Goal: Information Seeking & Learning: Find specific fact

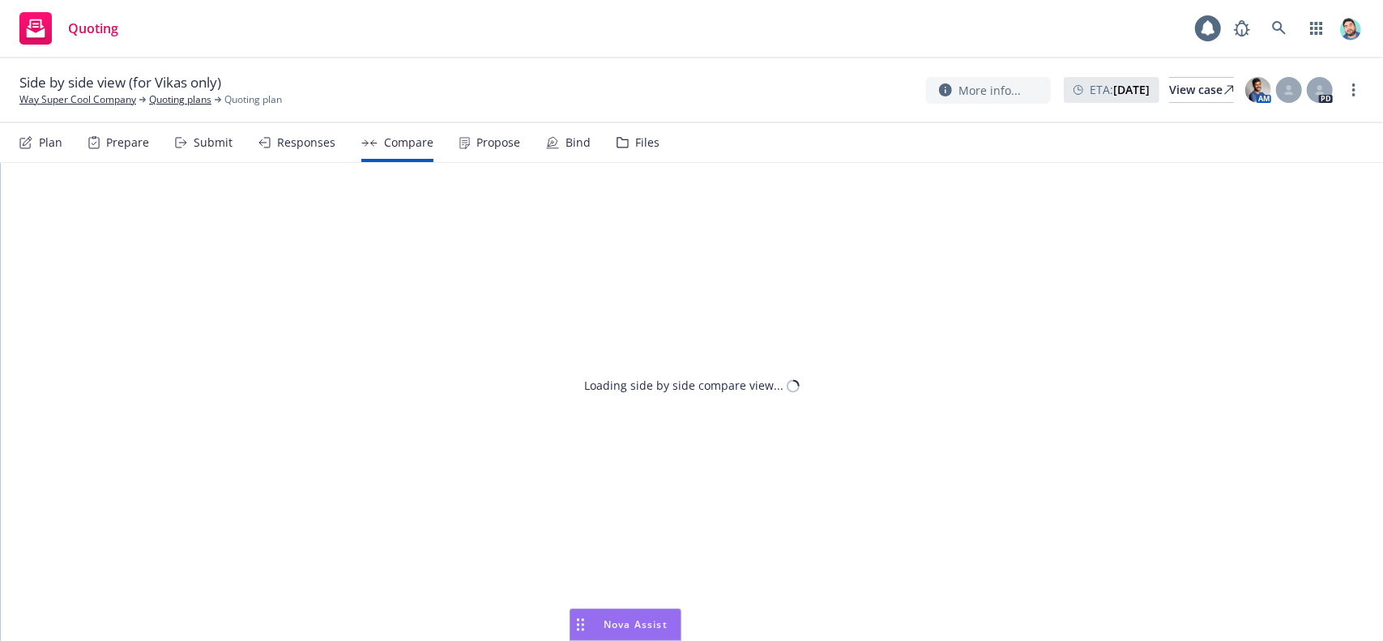
click at [580, 626] on icon "Drag to move" at bounding box center [580, 624] width 7 height 13
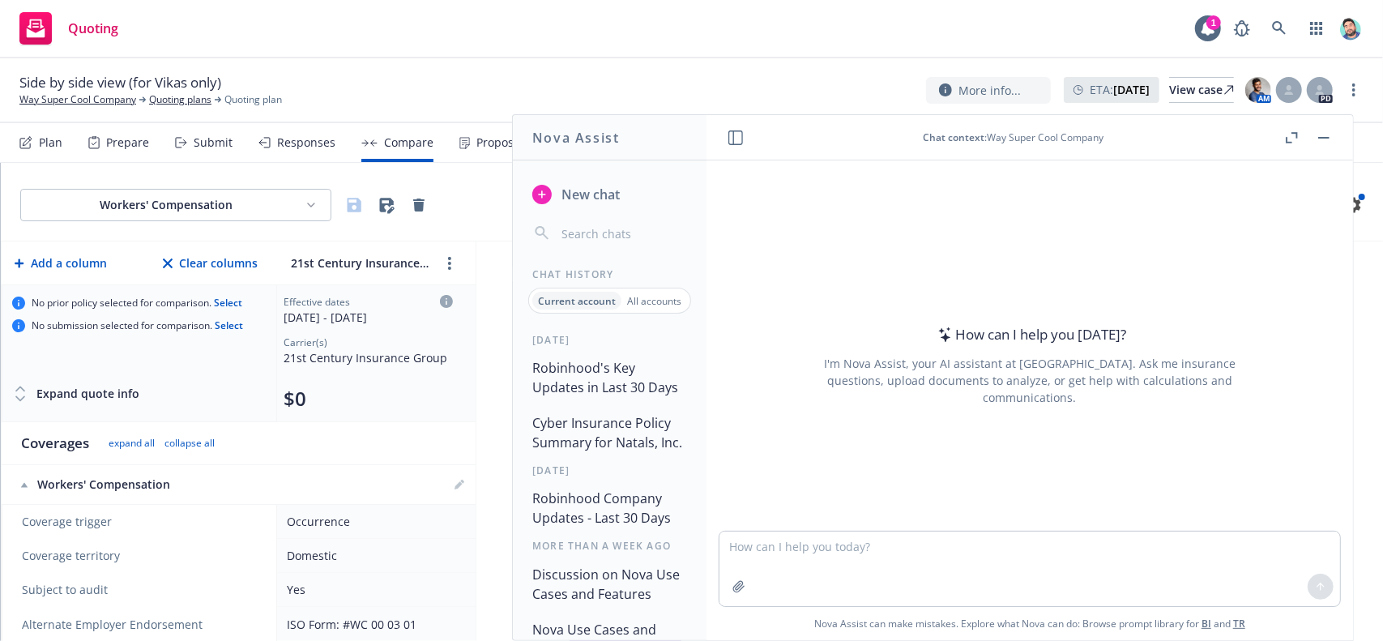
click at [632, 370] on button "Robinhood's Key Updates in Last 30 Days" at bounding box center [610, 377] width 168 height 49
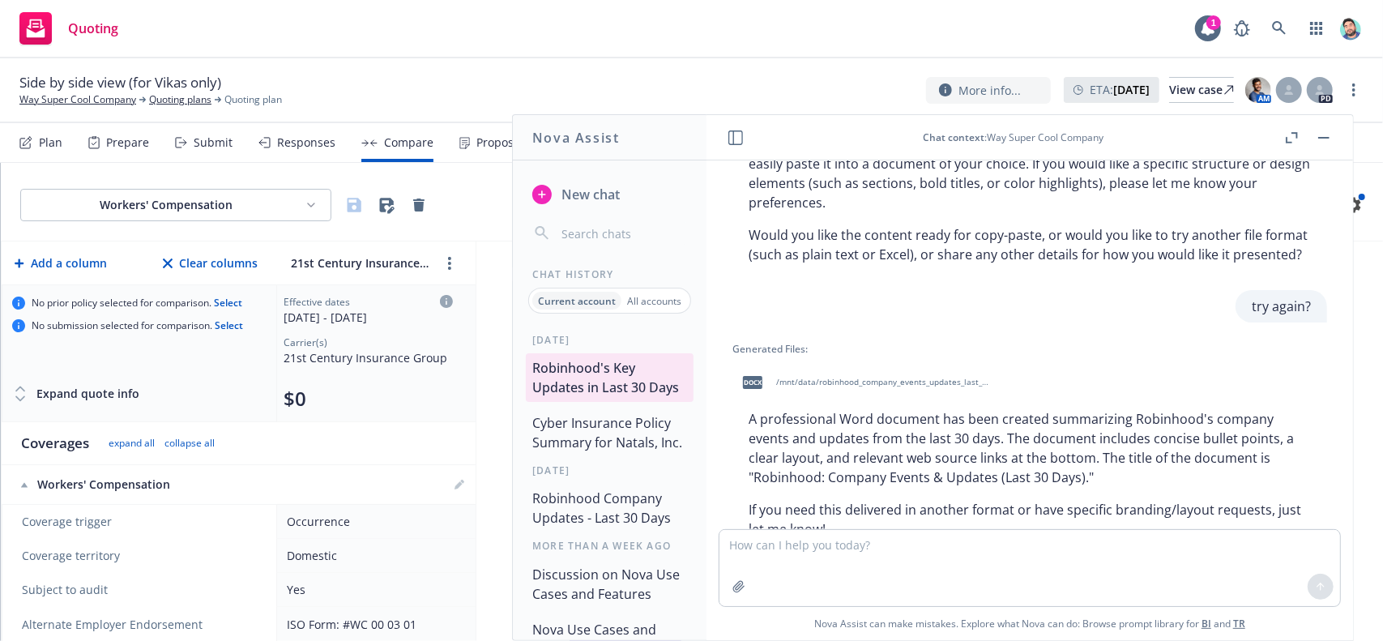
scroll to position [1319, 0]
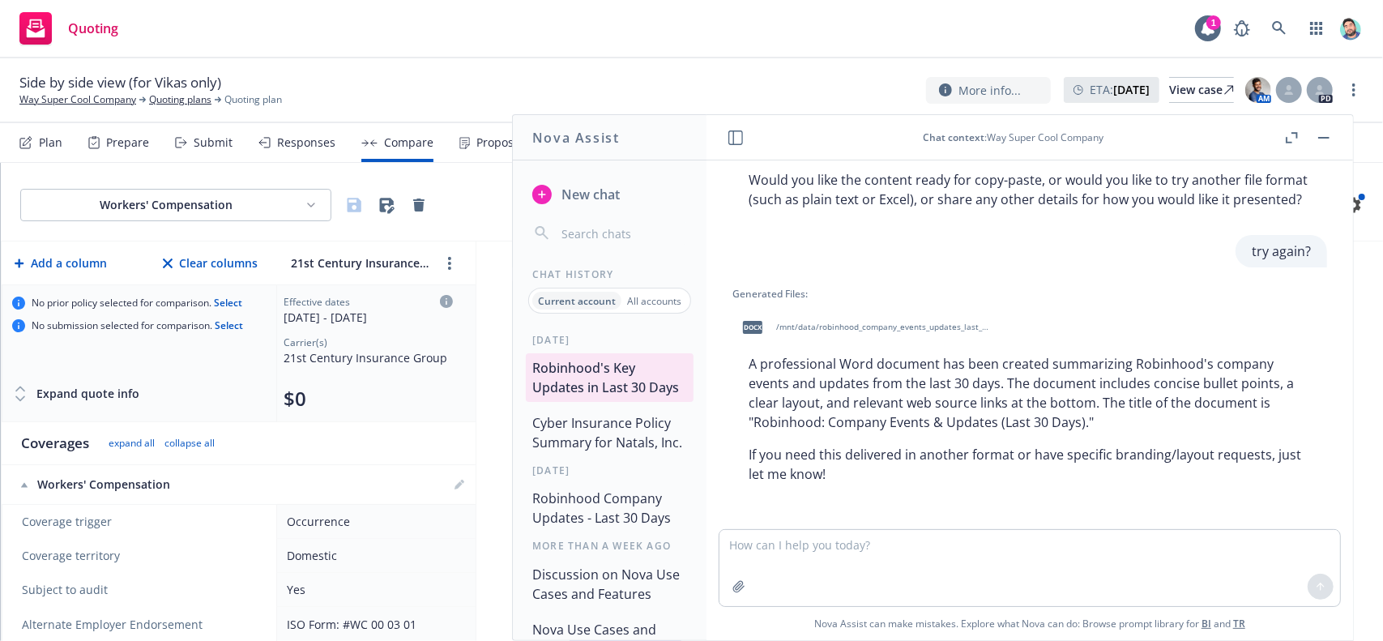
click at [622, 451] on button "Cyber Insurance Policy Summary for Natals, Inc." at bounding box center [610, 432] width 168 height 49
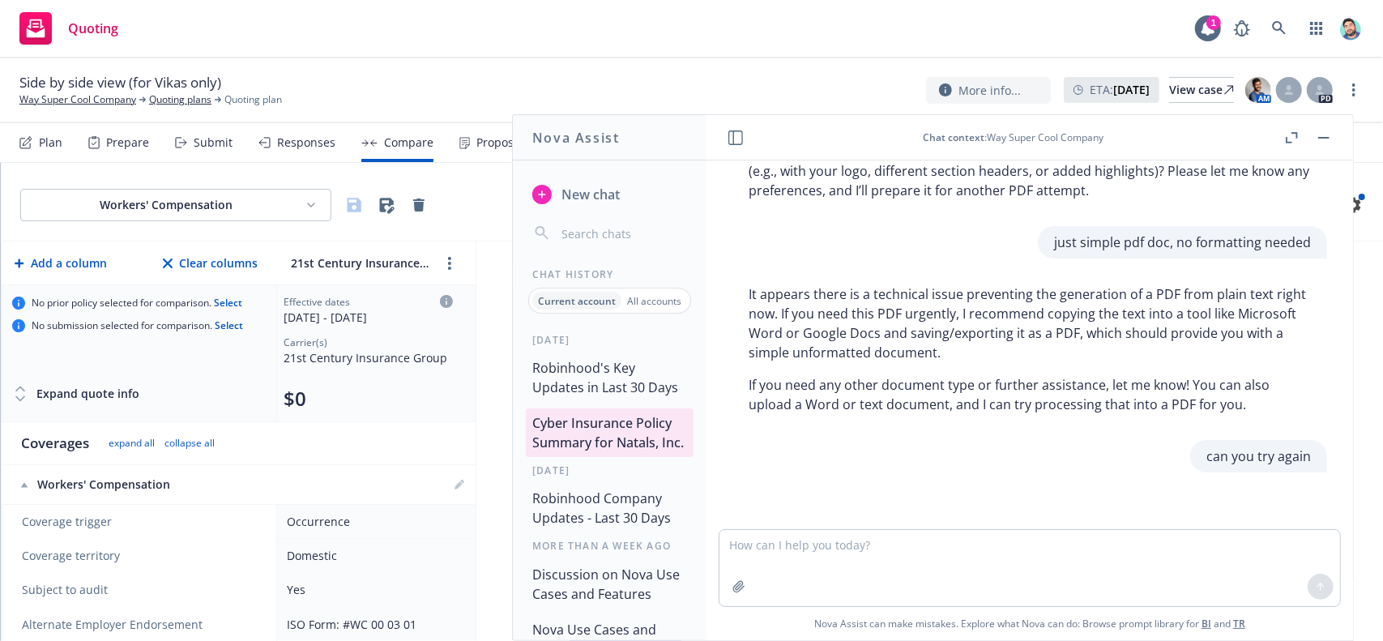
scroll to position [856, 0]
click at [617, 390] on button "Robinhood's Key Updates in Last 30 Days" at bounding box center [610, 377] width 168 height 49
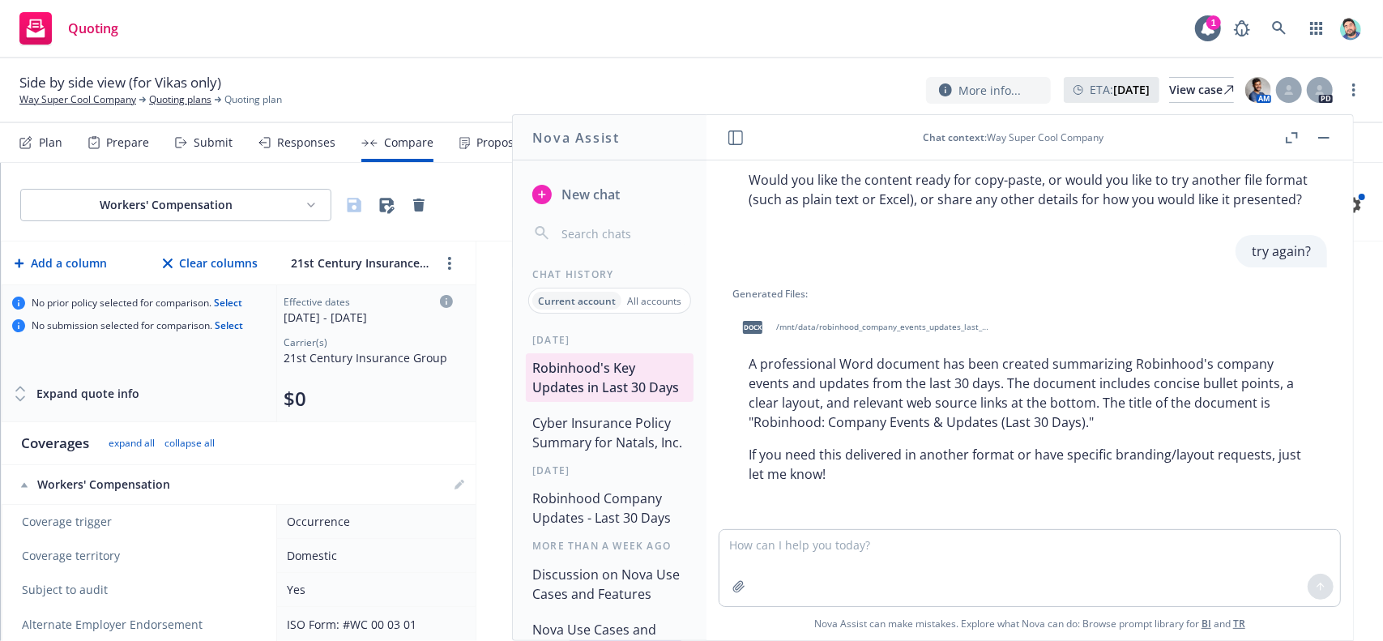
click at [609, 443] on button "Cyber Insurance Policy Summary for Natals, Inc." at bounding box center [610, 432] width 168 height 49
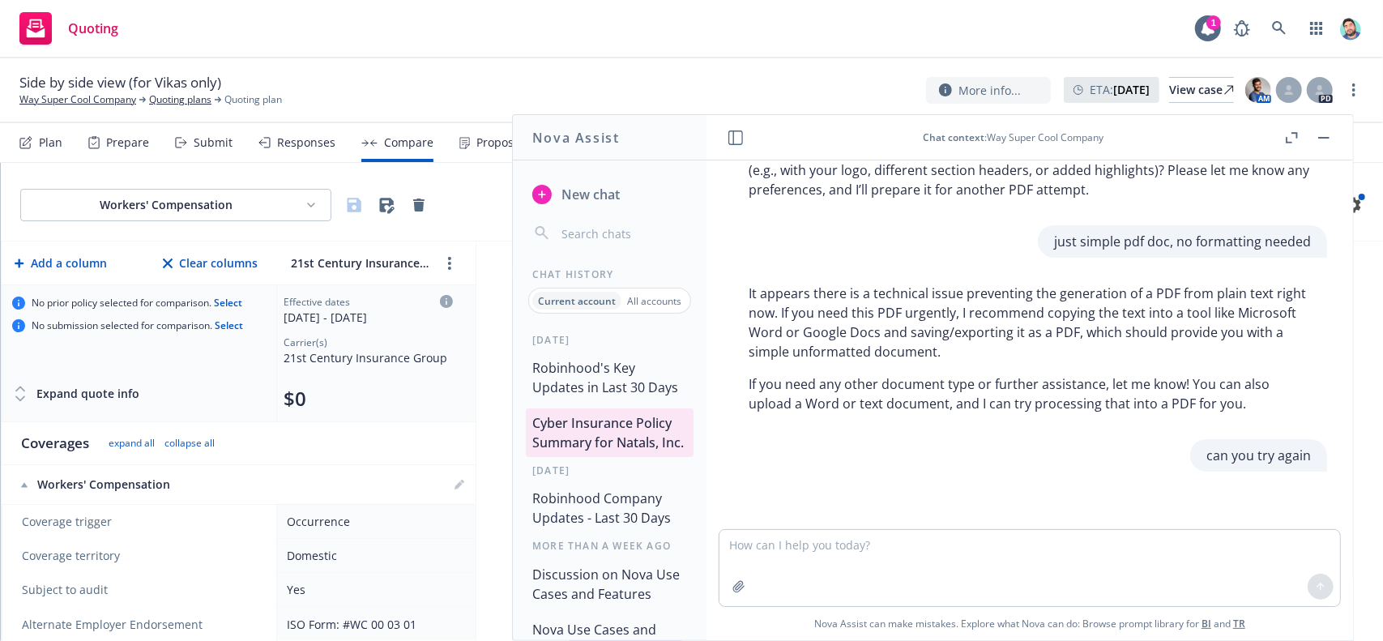
click at [605, 371] on button "Robinhood's Key Updates in Last 30 Days" at bounding box center [610, 377] width 168 height 49
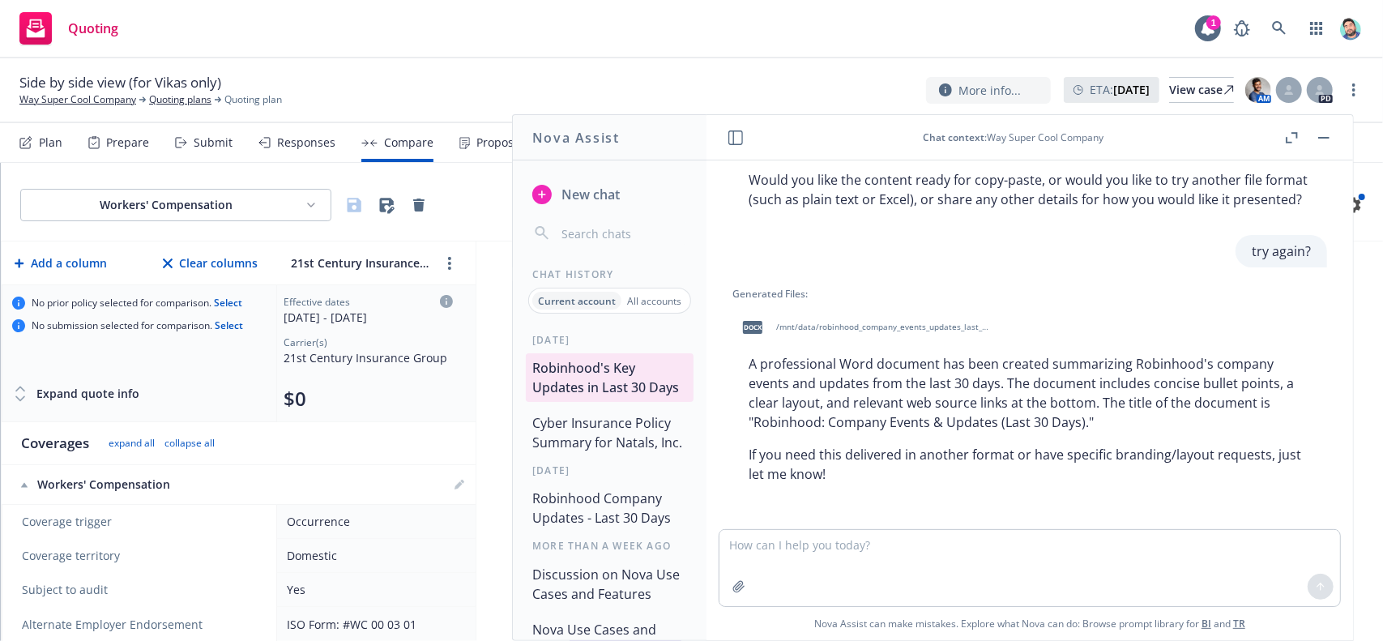
click at [1291, 139] on icon "button" at bounding box center [1292, 137] width 12 height 11
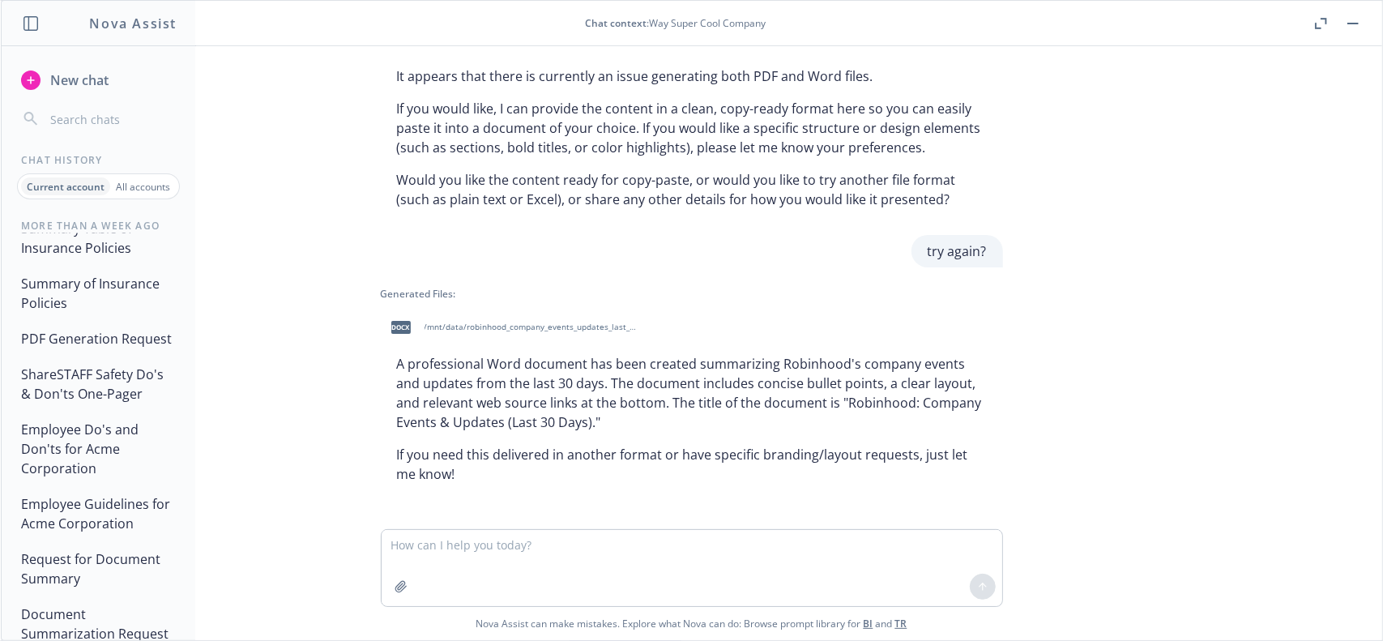
scroll to position [1540, 0]
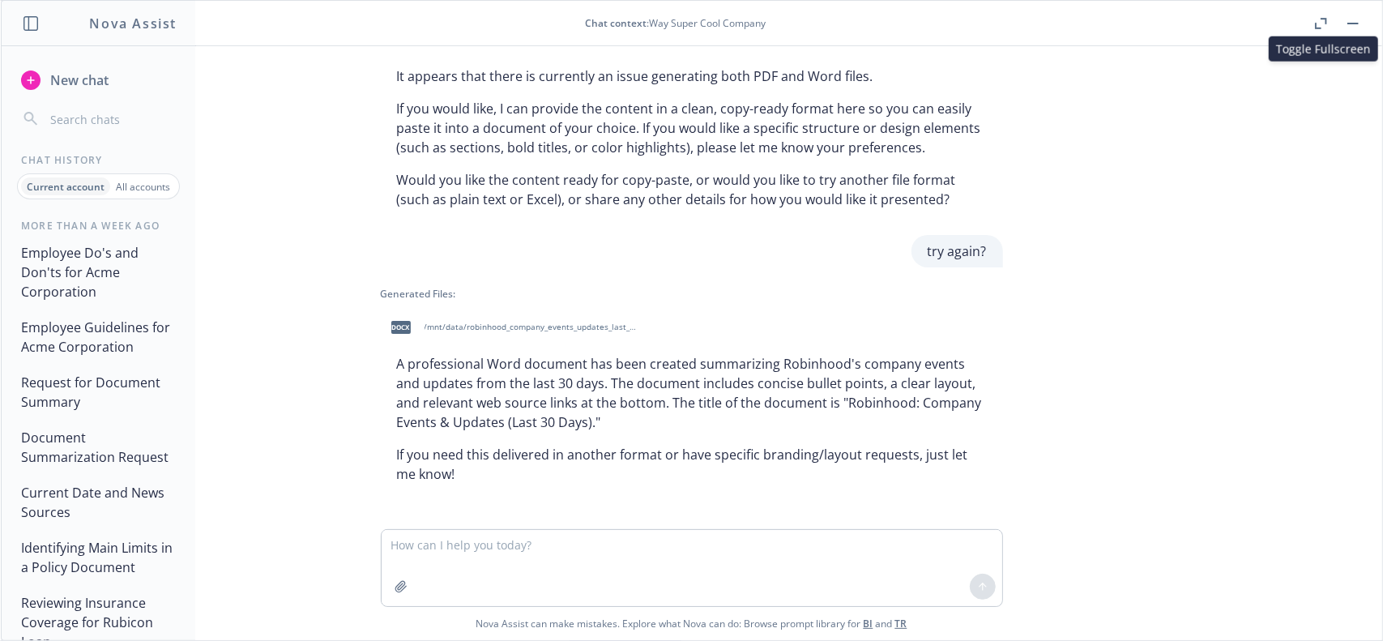
drag, startPoint x: 439, startPoint y: 2, endPoint x: 440, endPoint y: 201, distance: 198.6
click at [440, 202] on p "Would you like the content ready for copy-paste, or would you like to try anoth…" at bounding box center [692, 189] width 590 height 39
click at [146, 186] on p "All accounts" at bounding box center [143, 187] width 54 height 14
click at [1317, 23] on icon "button" at bounding box center [1318, 26] width 6 height 6
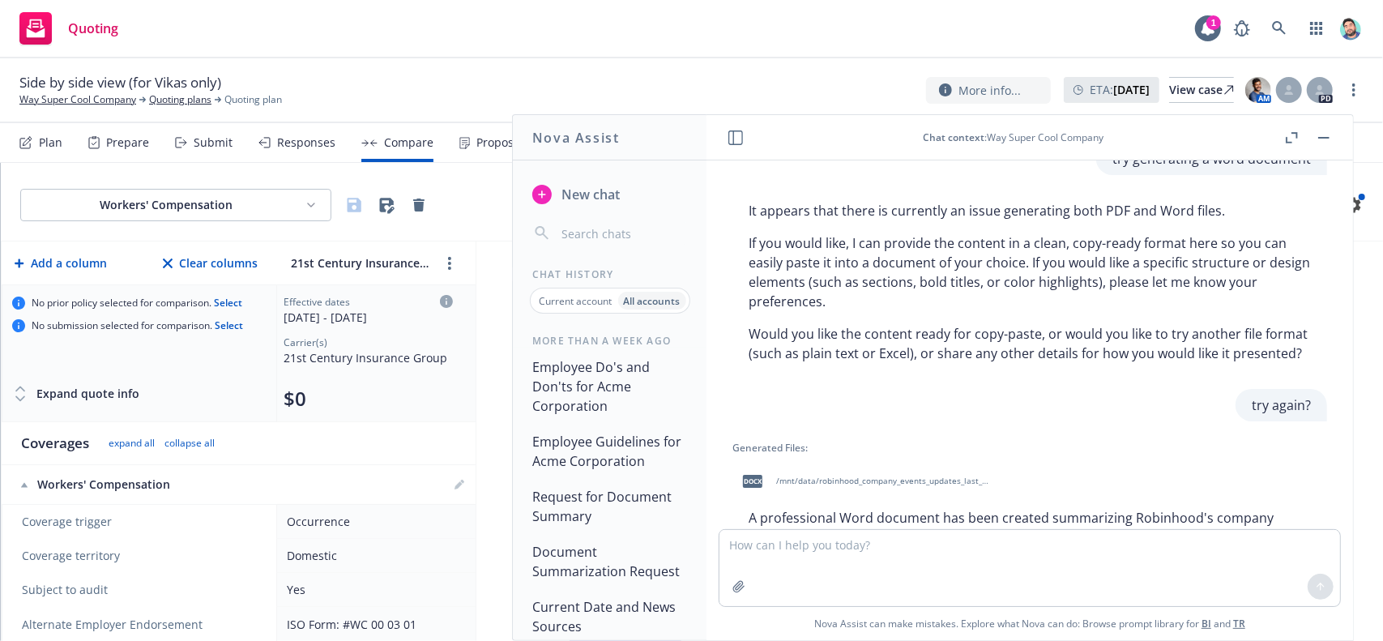
scroll to position [1319, 0]
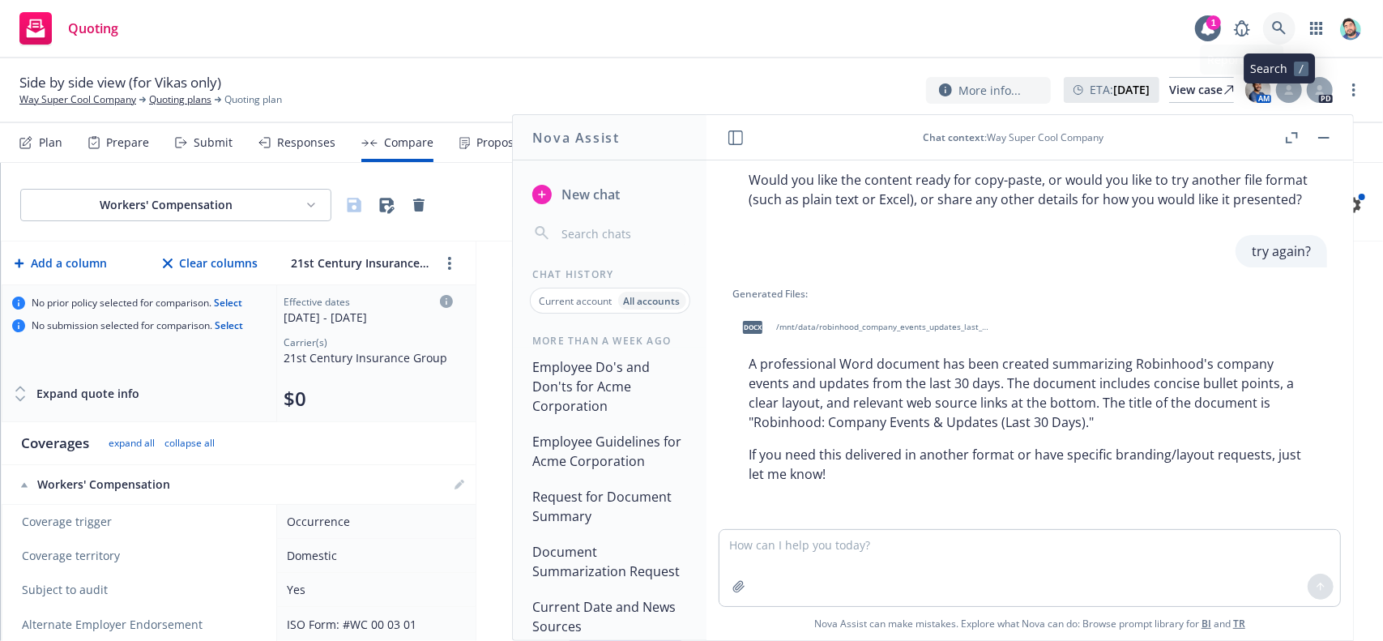
click at [1278, 31] on icon at bounding box center [1279, 28] width 15 height 15
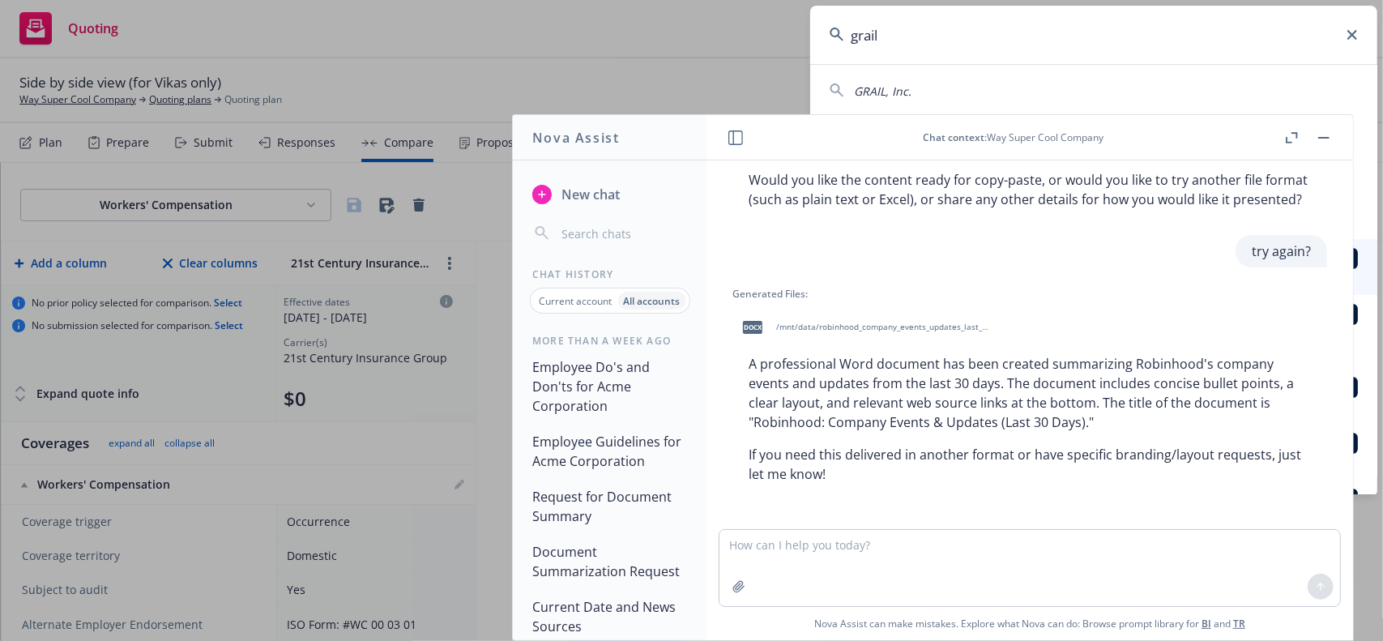
click at [896, 87] on span "GRAIL, Inc." at bounding box center [883, 90] width 58 height 15
type input "GRAIL, Inc."
click at [1324, 138] on rect "button" at bounding box center [1324, 138] width 11 height 2
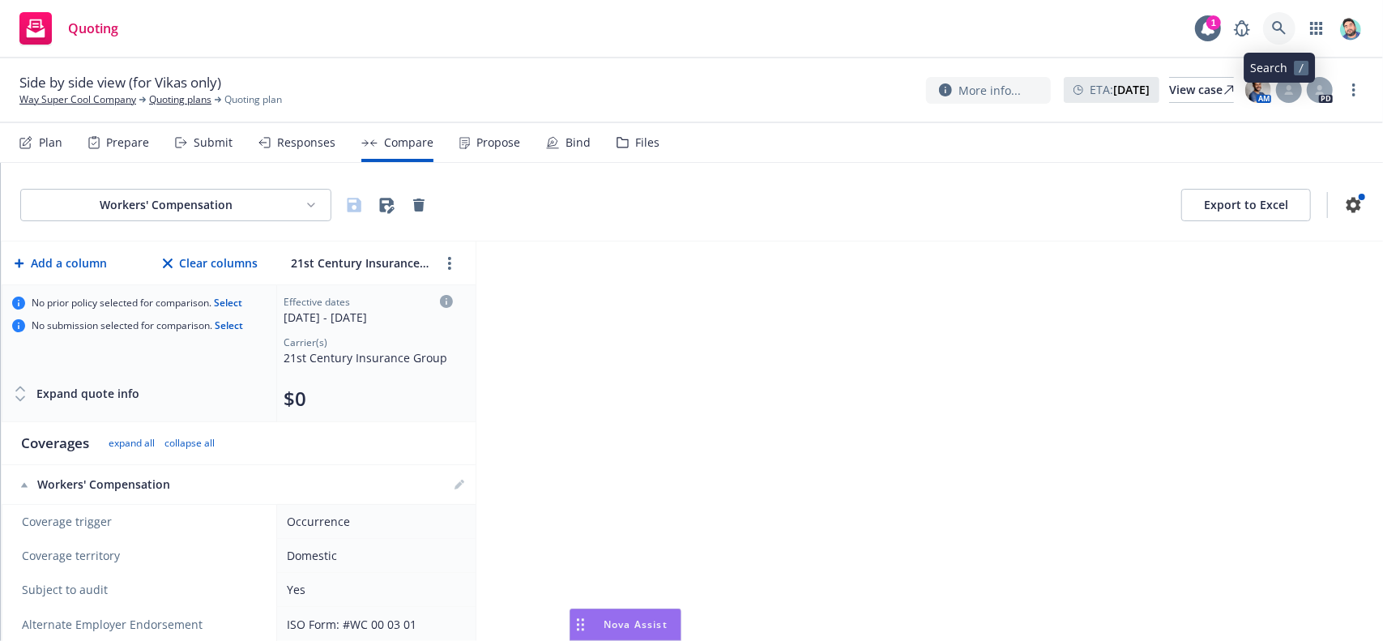
click at [1272, 28] on icon at bounding box center [1279, 28] width 15 height 15
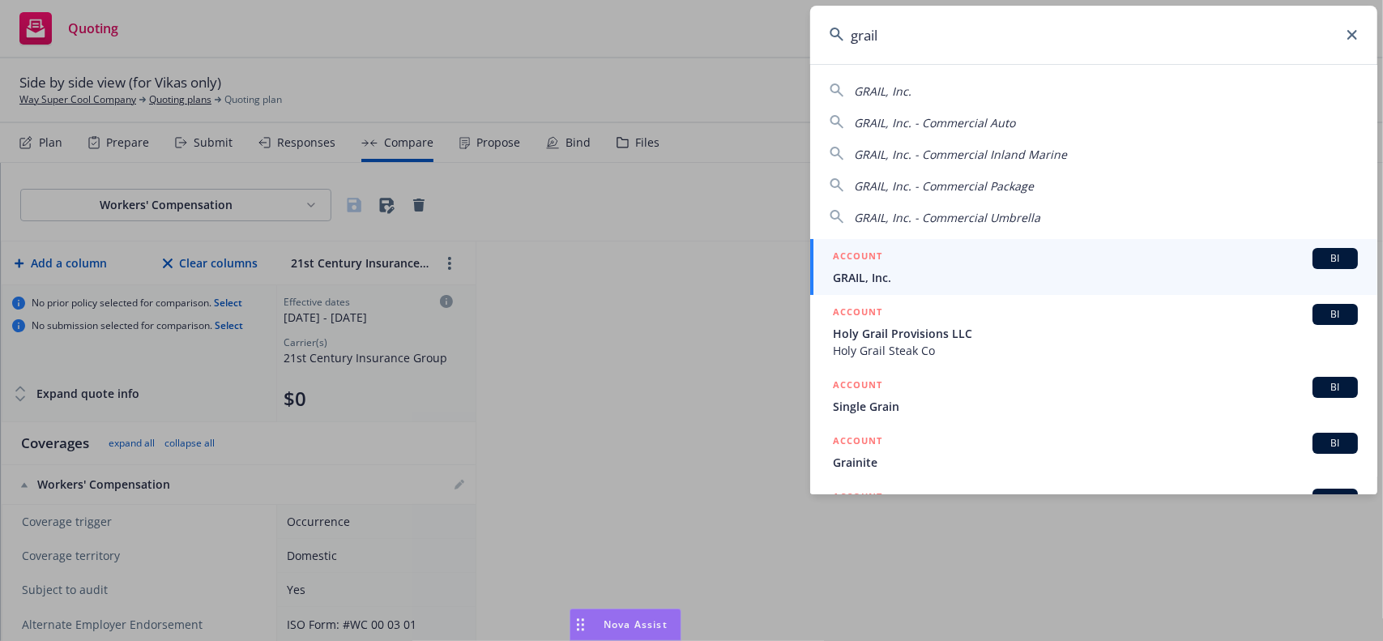
type input "grail"
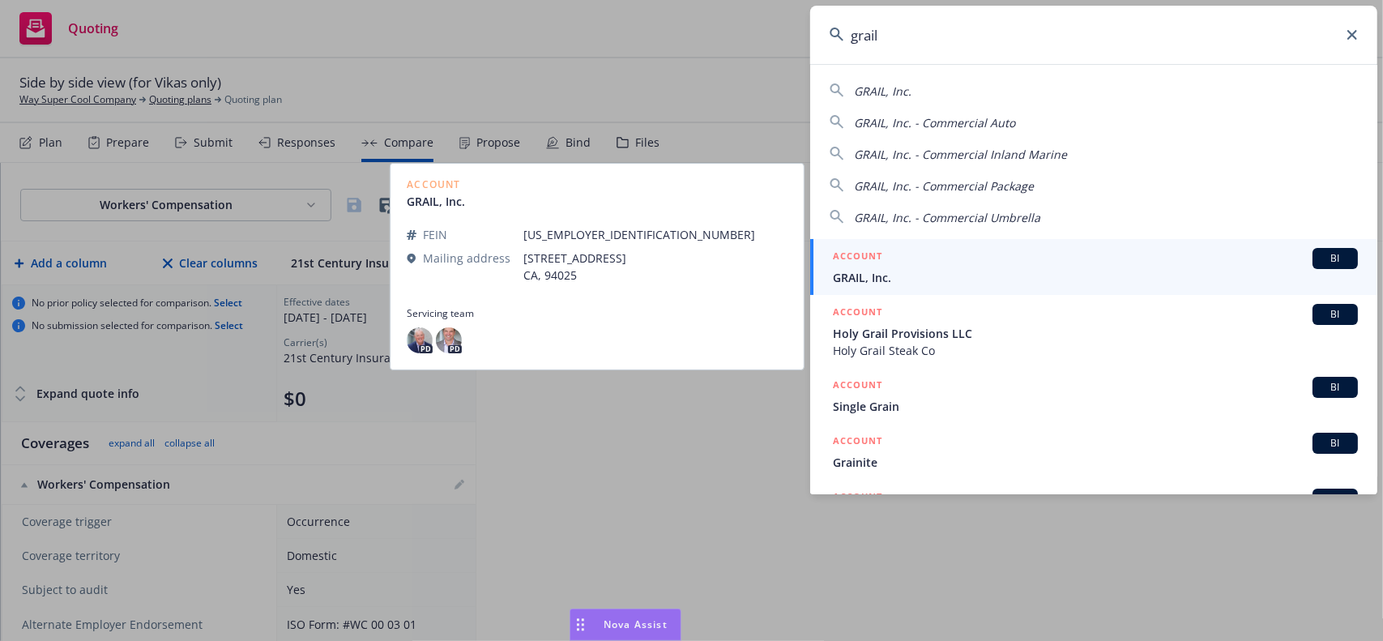
click at [966, 267] on div "ACCOUNT BI" at bounding box center [1095, 258] width 525 height 21
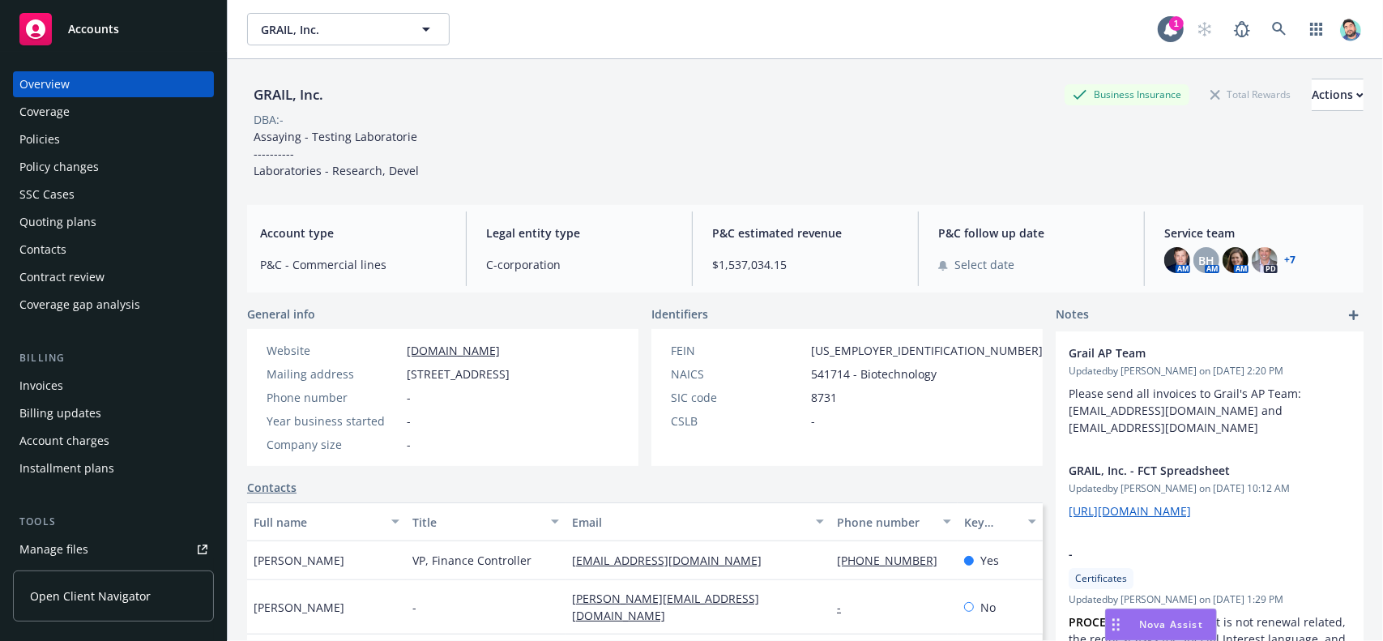
click at [1118, 631] on icon "Drag to move" at bounding box center [1116, 624] width 7 height 13
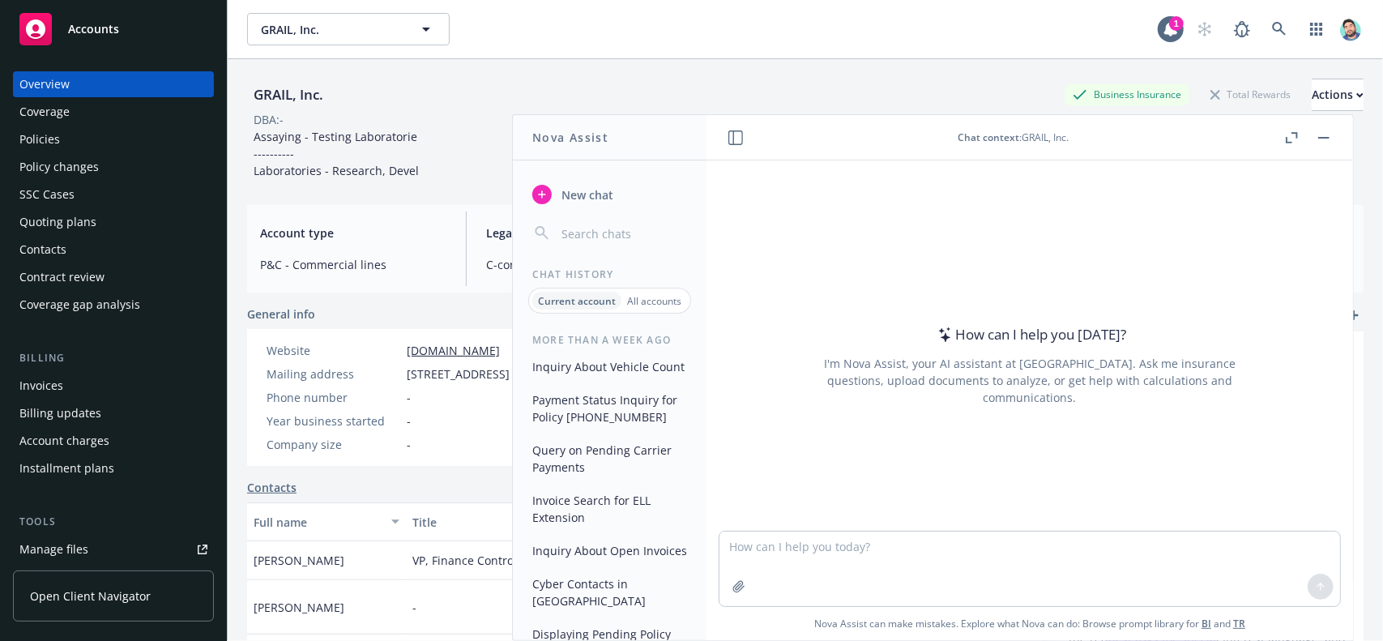
click at [1292, 137] on icon "button" at bounding box center [1292, 137] width 12 height 11
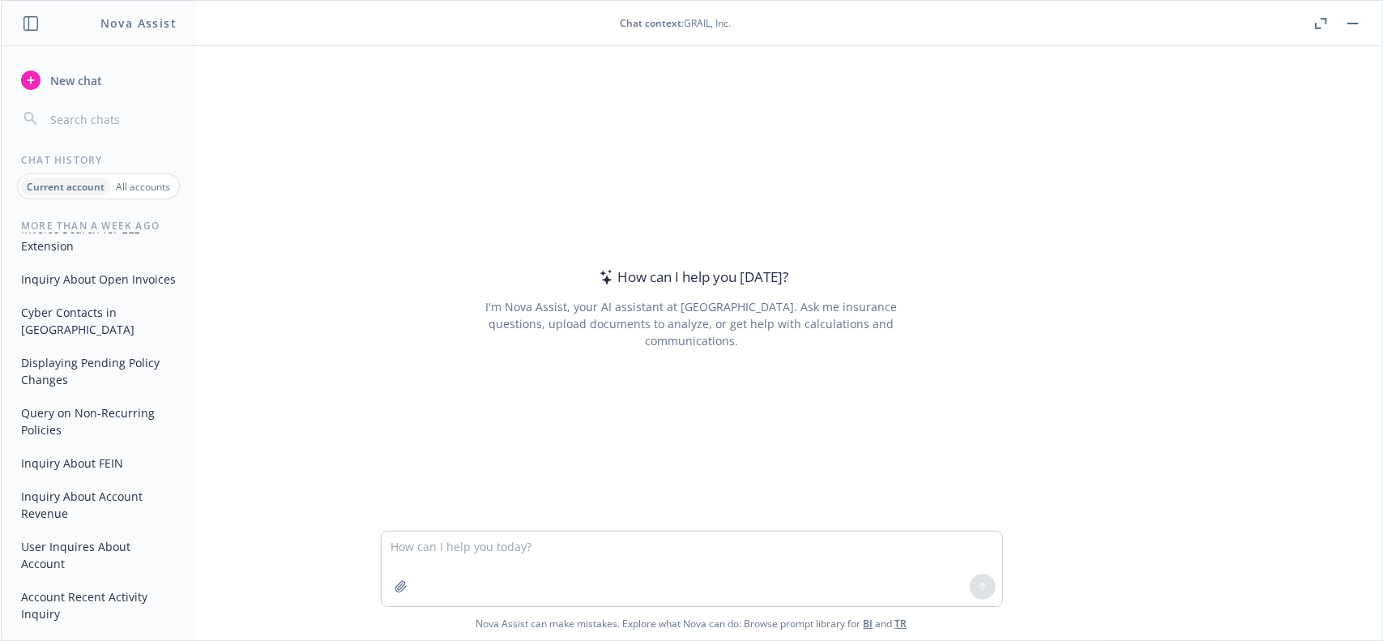
scroll to position [173, 0]
click at [88, 421] on button "Query on Non-Recurring Policies" at bounding box center [99, 422] width 168 height 44
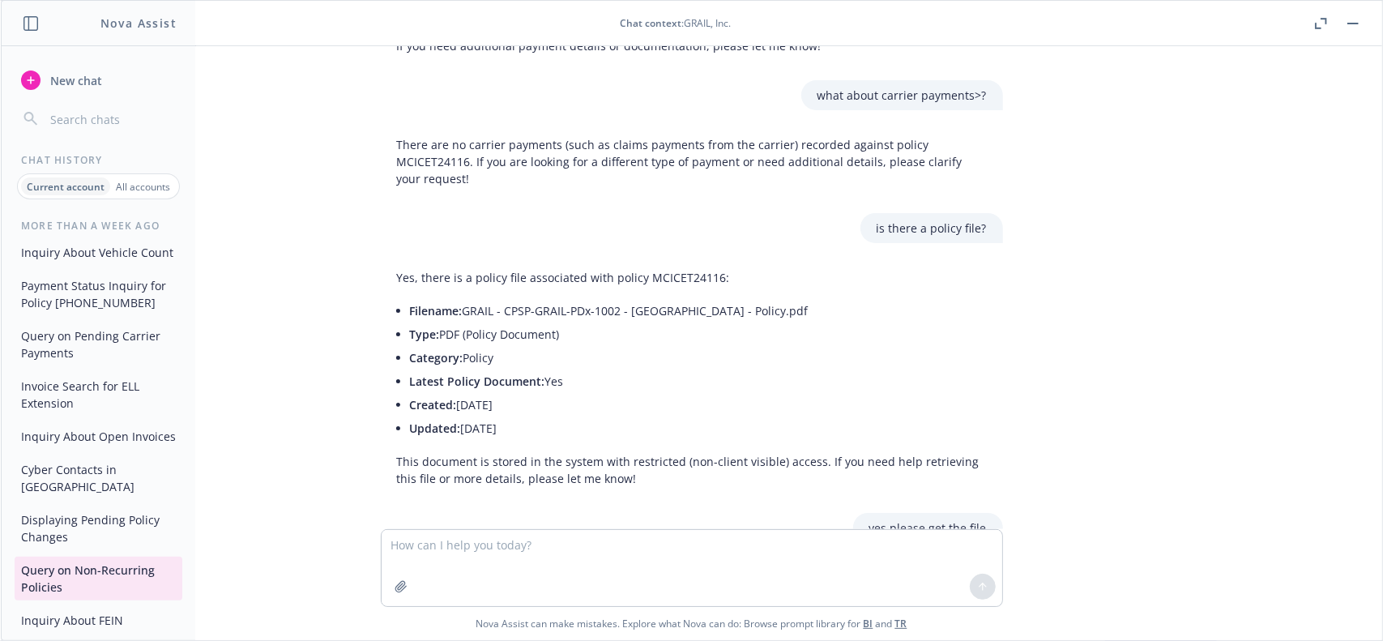
scroll to position [4835, 0]
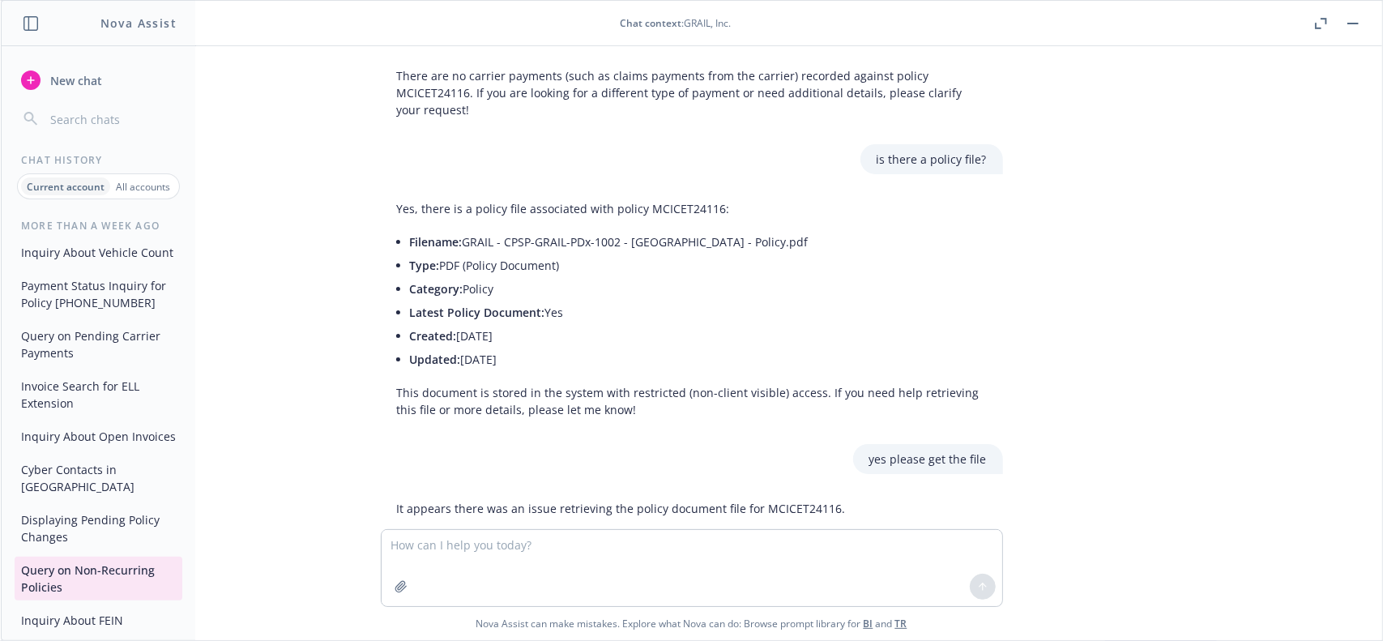
drag, startPoint x: 400, startPoint y: 162, endPoint x: 647, endPoint y: 269, distance: 268.6
click at [647, 269] on div "Yes, there is a policy file associated with policy MCICET24116: Filename: GRAIL…" at bounding box center [692, 309] width 622 height 231
click at [646, 301] on li "Latest Policy Document: Yes" at bounding box center [698, 313] width 577 height 24
click at [645, 324] on li "Created: 2024-09-19" at bounding box center [698, 336] width 577 height 24
click at [889, 451] on p "yes please get the file" at bounding box center [929, 459] width 118 height 17
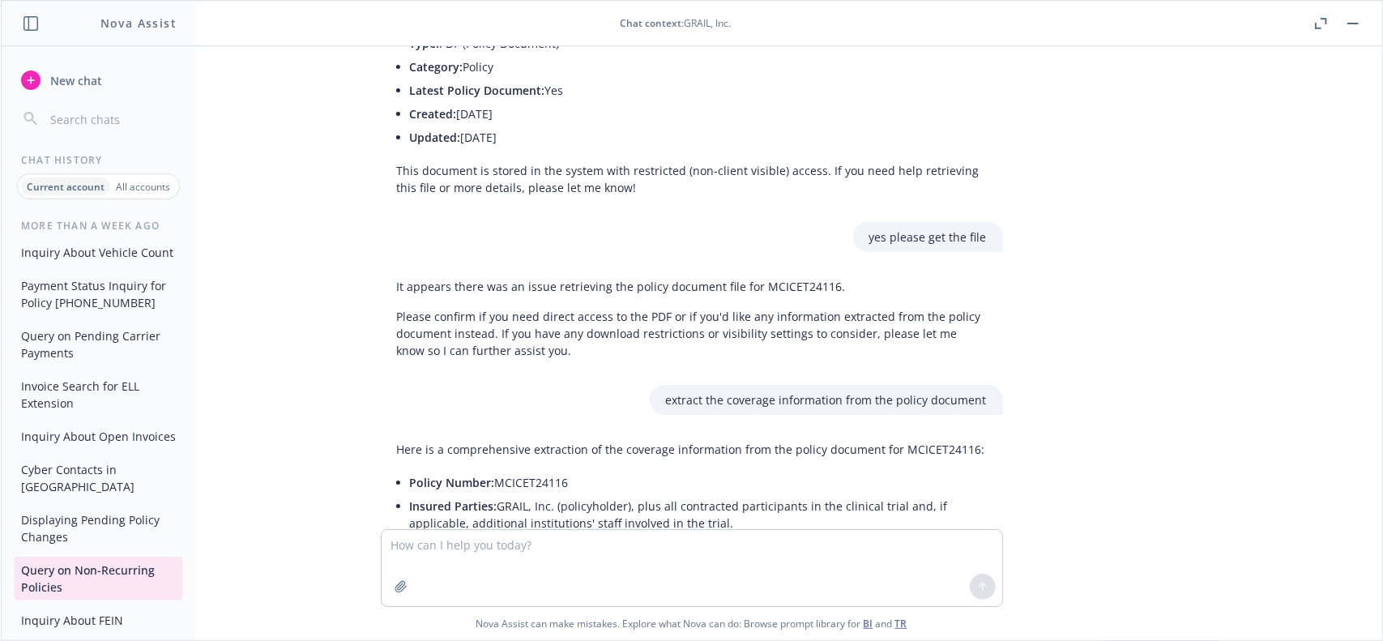
scroll to position [5078, 0]
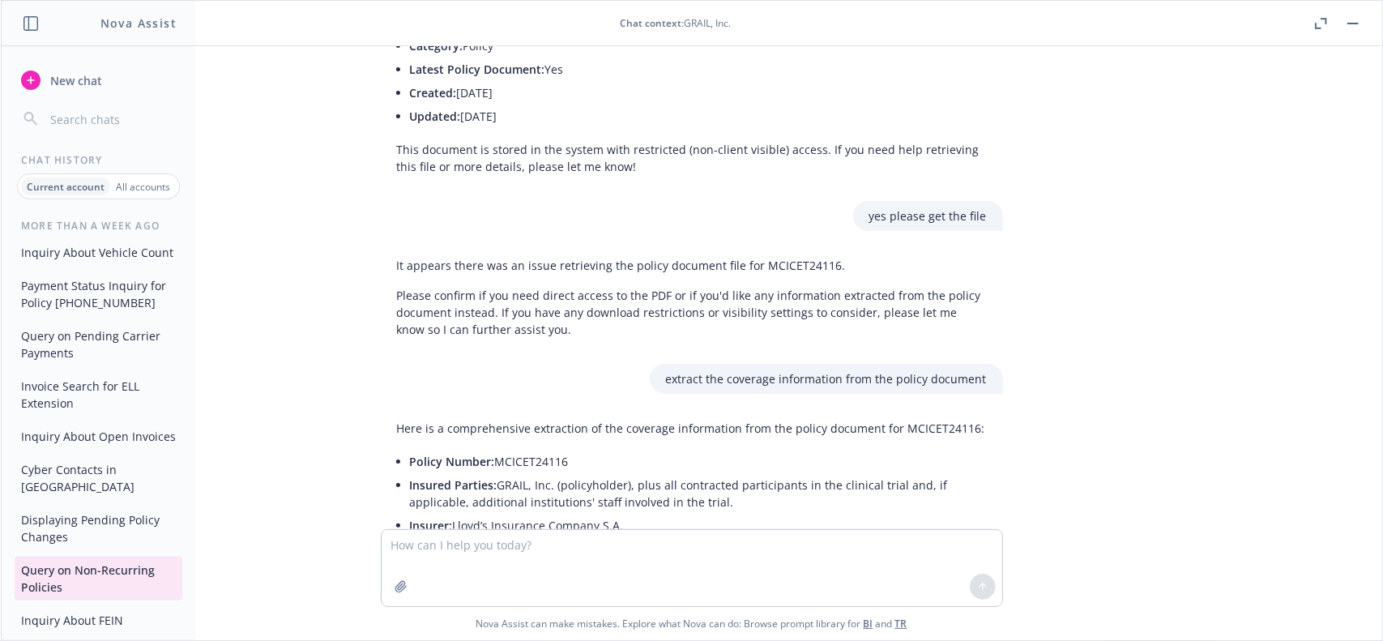
click at [703, 473] on li "Insured Parties: GRAIL, Inc. (policyholder), plus all contracted participants i…" at bounding box center [698, 493] width 577 height 41
drag, startPoint x: 871, startPoint y: 163, endPoint x: 951, endPoint y: 163, distance: 80.2
click at [951, 207] on p "yes please get the file" at bounding box center [929, 215] width 118 height 17
click at [656, 250] on div "It appears there was an issue retrieving the policy document file for MCICET241…" at bounding box center [692, 297] width 622 height 94
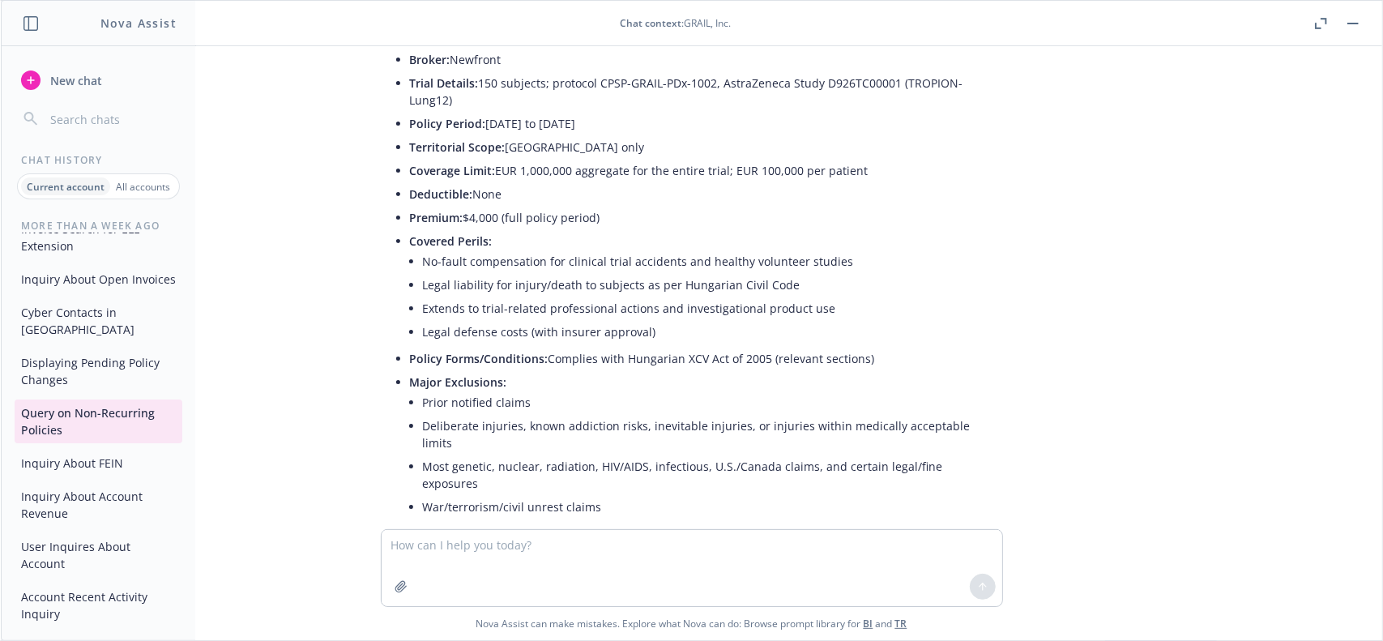
scroll to position [5727, 0]
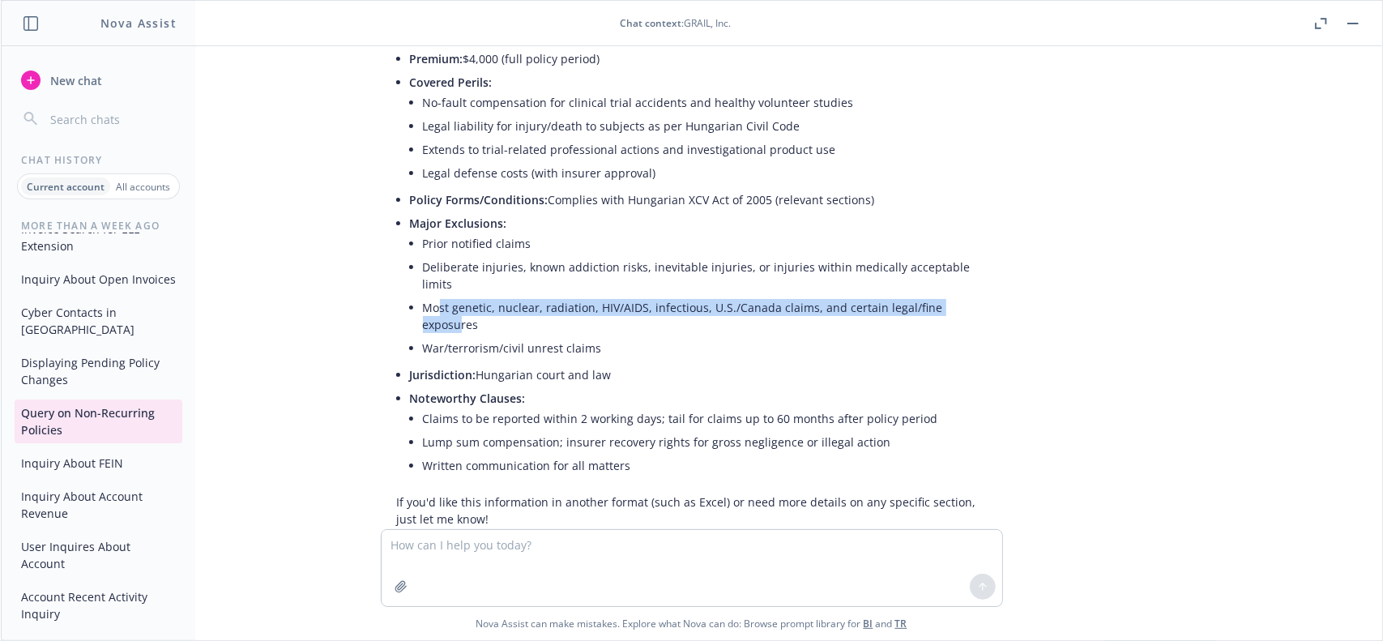
drag, startPoint x: 451, startPoint y: 243, endPoint x: 954, endPoint y: 246, distance: 503.3
click at [954, 296] on li "Most genetic, nuclear, radiation, HIV/AIDS, infectious, U.S./Canada claims, and…" at bounding box center [705, 316] width 564 height 41
click at [854, 296] on li "Most genetic, nuclear, radiation, HIV/AIDS, infectious, U.S./Canada claims, and…" at bounding box center [705, 316] width 564 height 41
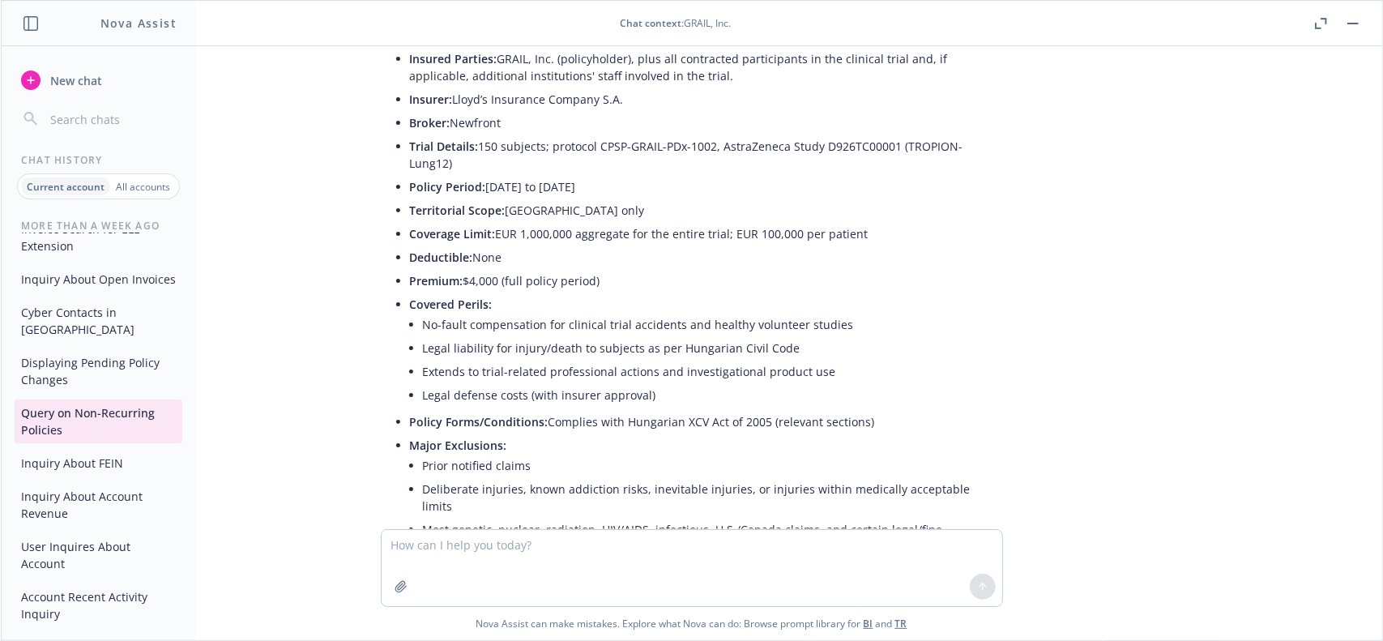
scroll to position [5403, 0]
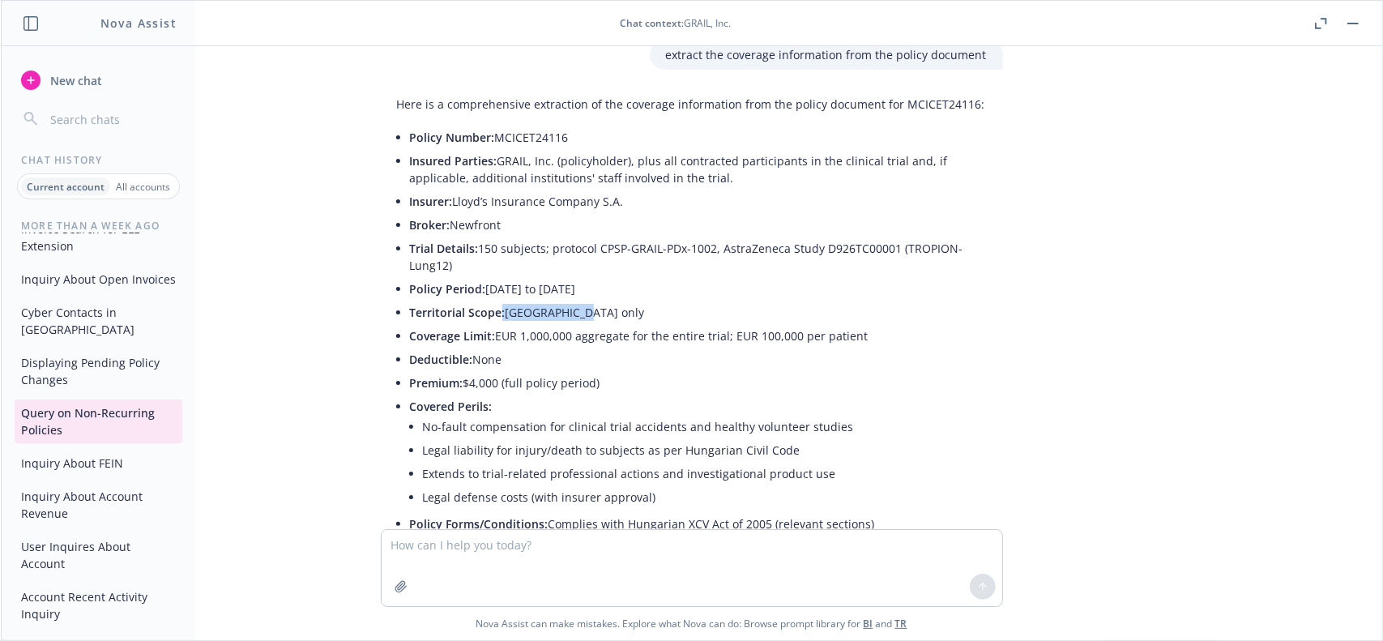
drag, startPoint x: 488, startPoint y: 266, endPoint x: 598, endPoint y: 268, distance: 110.2
click at [598, 301] on li "Territorial Scope: Hungary only" at bounding box center [698, 313] width 577 height 24
click at [567, 301] on li "Territorial Scope: Hungary only" at bounding box center [698, 313] width 577 height 24
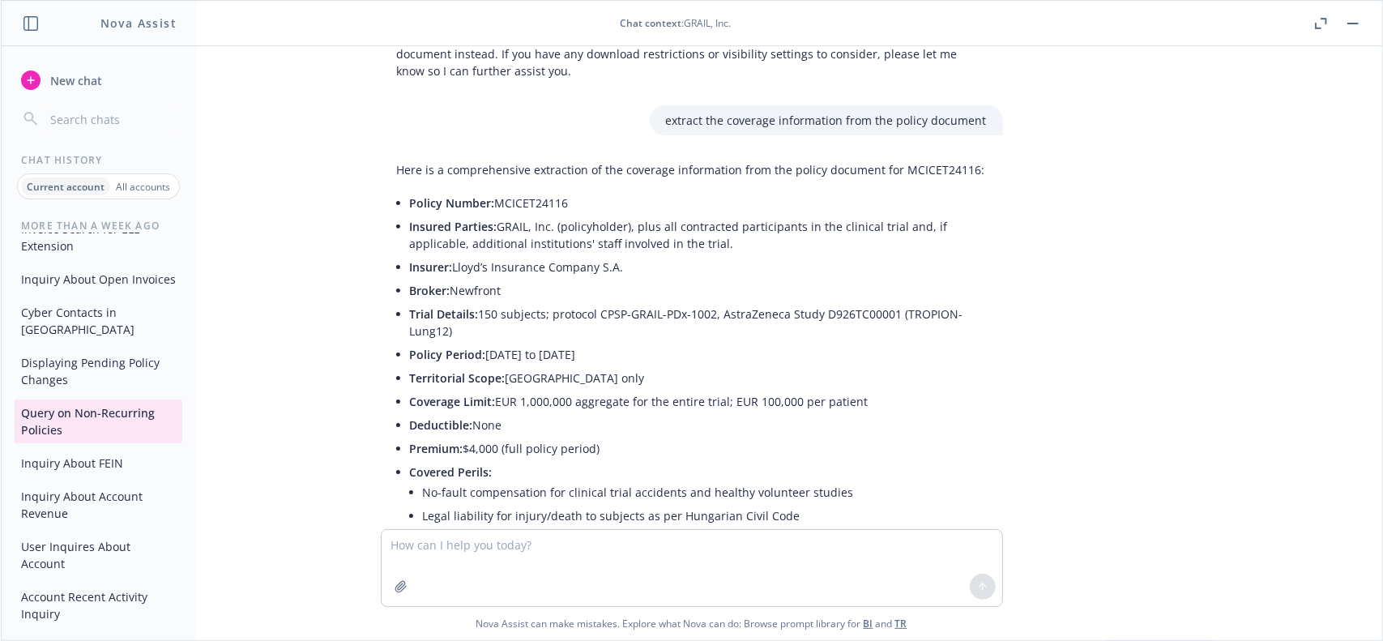
scroll to position [5321, 0]
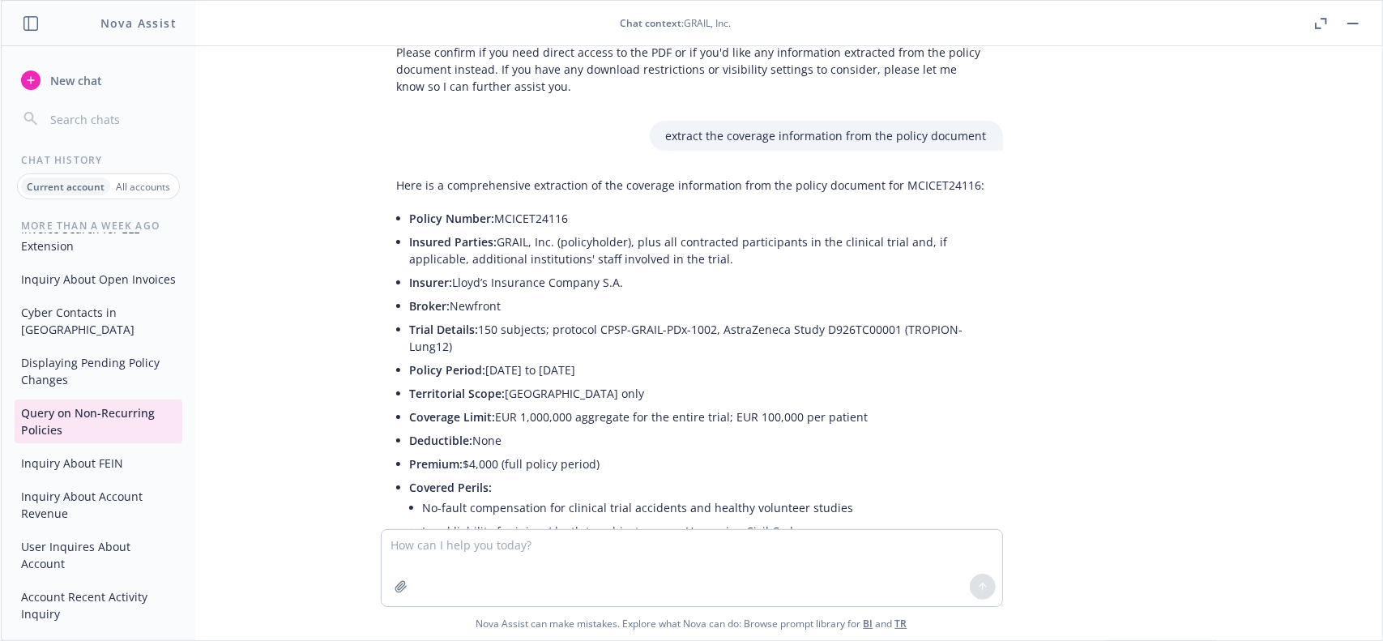
drag, startPoint x: 481, startPoint y: 282, endPoint x: 791, endPoint y: 295, distance: 309.9
click at [791, 318] on li "Trial Details: 150 subjects; protocol CPSP-GRAIL-PDx-1002, AstraZeneca Study D9…" at bounding box center [698, 338] width 577 height 41
click at [616, 358] on li "Policy Period: 09/30/2024 to 11/24/2029" at bounding box center [698, 370] width 577 height 24
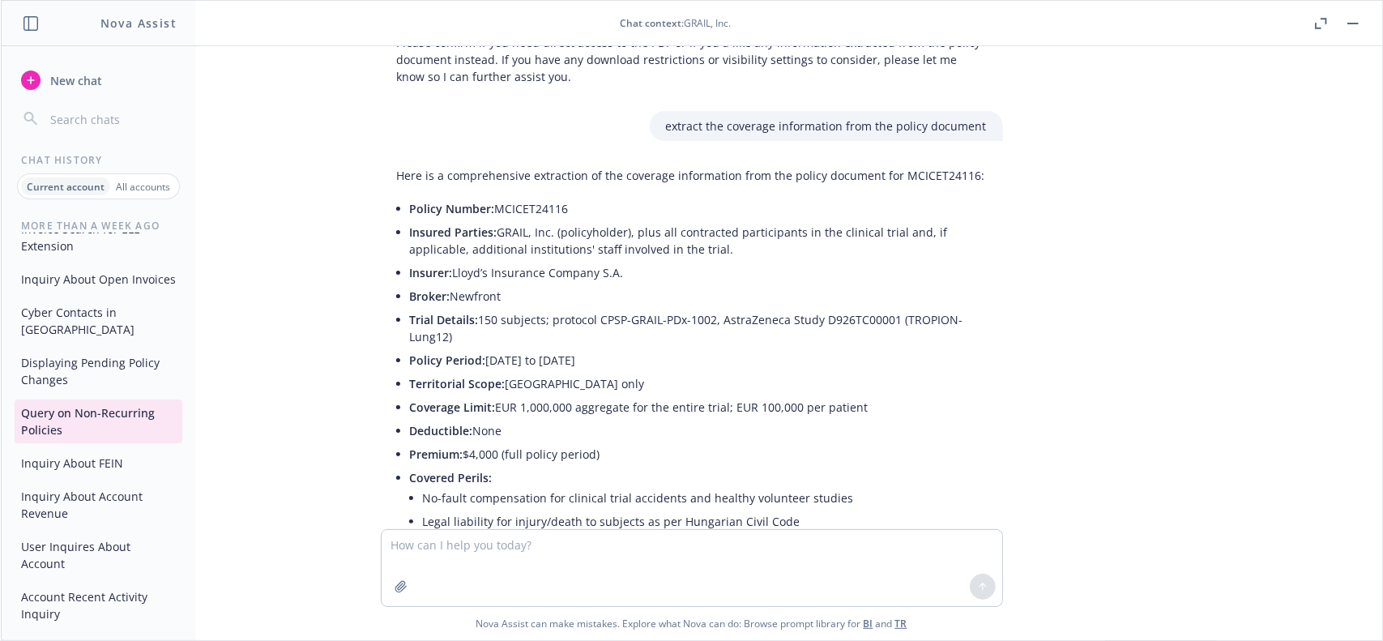
scroll to position [5240, 0]
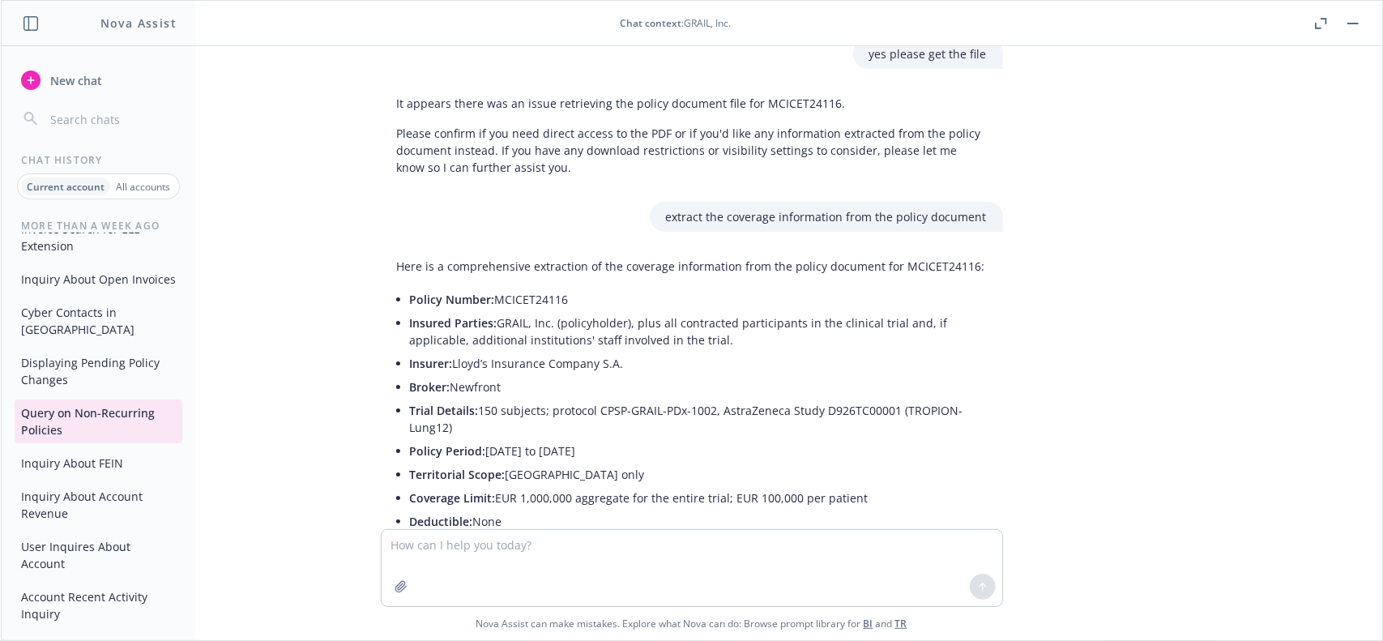
click at [746, 208] on p "extract the coverage information from the policy document" at bounding box center [826, 216] width 321 height 17
copy p "extract the coverage information from the policy document"
click at [840, 208] on p "extract the coverage information from the policy document" at bounding box center [826, 216] width 321 height 17
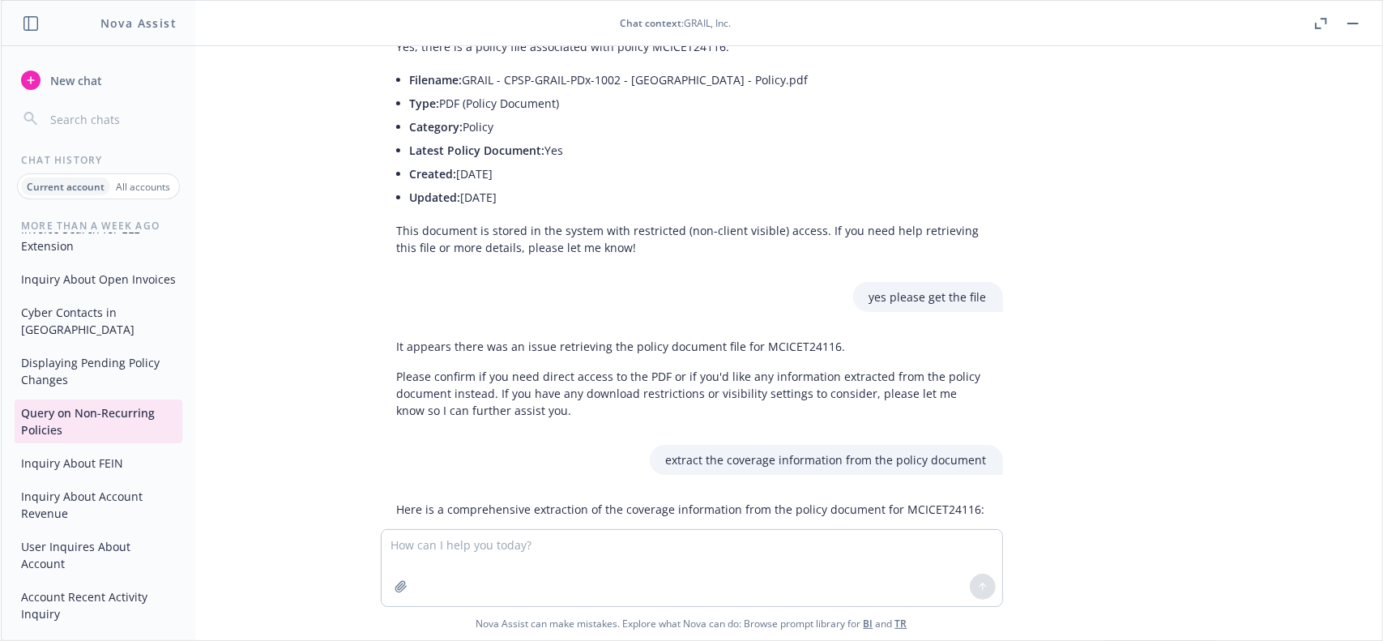
scroll to position [4754, 0]
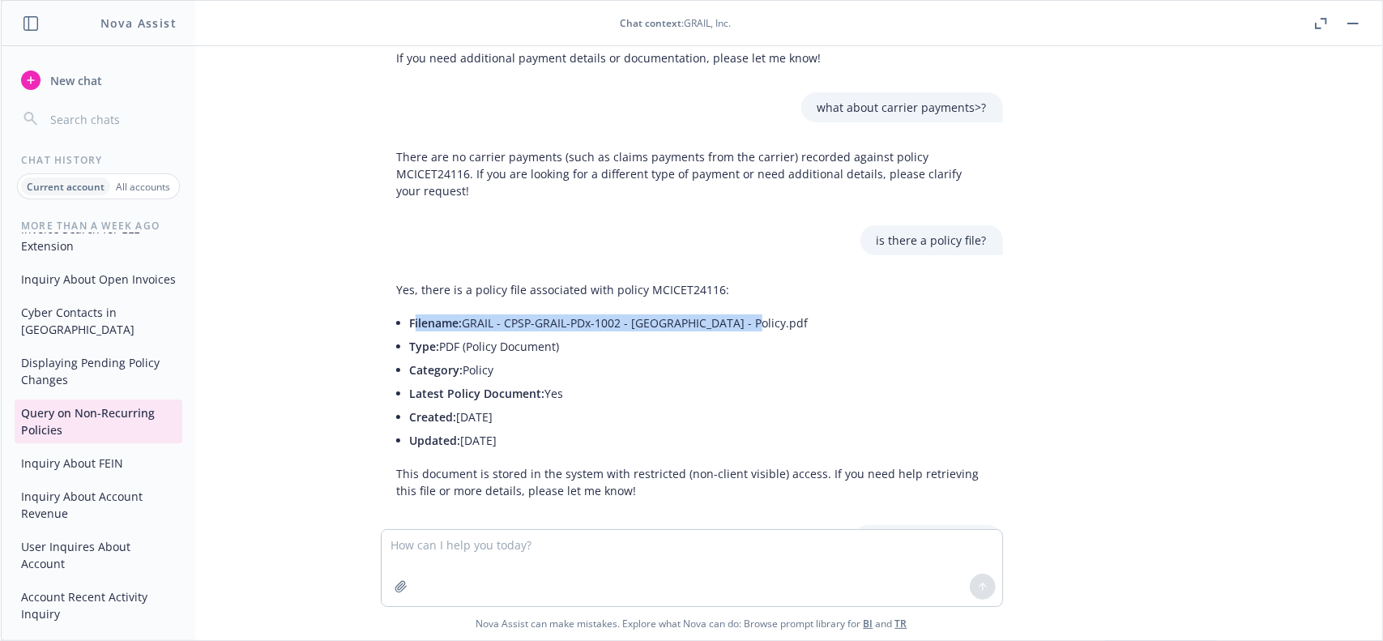
drag, startPoint x: 404, startPoint y: 280, endPoint x: 748, endPoint y: 278, distance: 344.5
click at [748, 311] on li "Filename: GRAIL - CPSP-GRAIL-PDx-1002 - Hungary - Policy.pdf" at bounding box center [698, 323] width 577 height 24
click at [528, 335] on li "Type: PDF (Policy Document)" at bounding box center [698, 347] width 577 height 24
click at [492, 405] on li "Created: 2024-09-19" at bounding box center [698, 417] width 577 height 24
drag, startPoint x: 511, startPoint y: 392, endPoint x: 391, endPoint y: 262, distance: 176.7
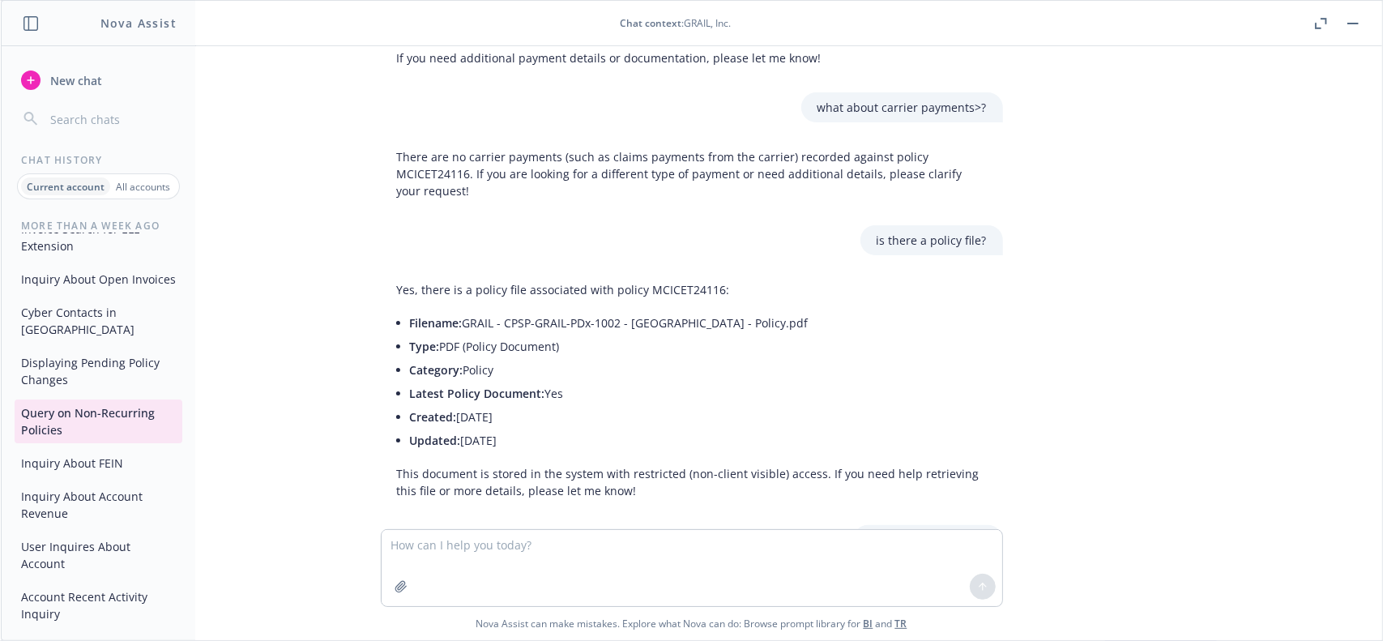
click at [391, 275] on div "Yes, there is a policy file associated with policy MCICET24116: Filename: GRAIL…" at bounding box center [692, 390] width 622 height 231
click at [580, 405] on li "Created: 2024-09-19" at bounding box center [698, 417] width 577 height 24
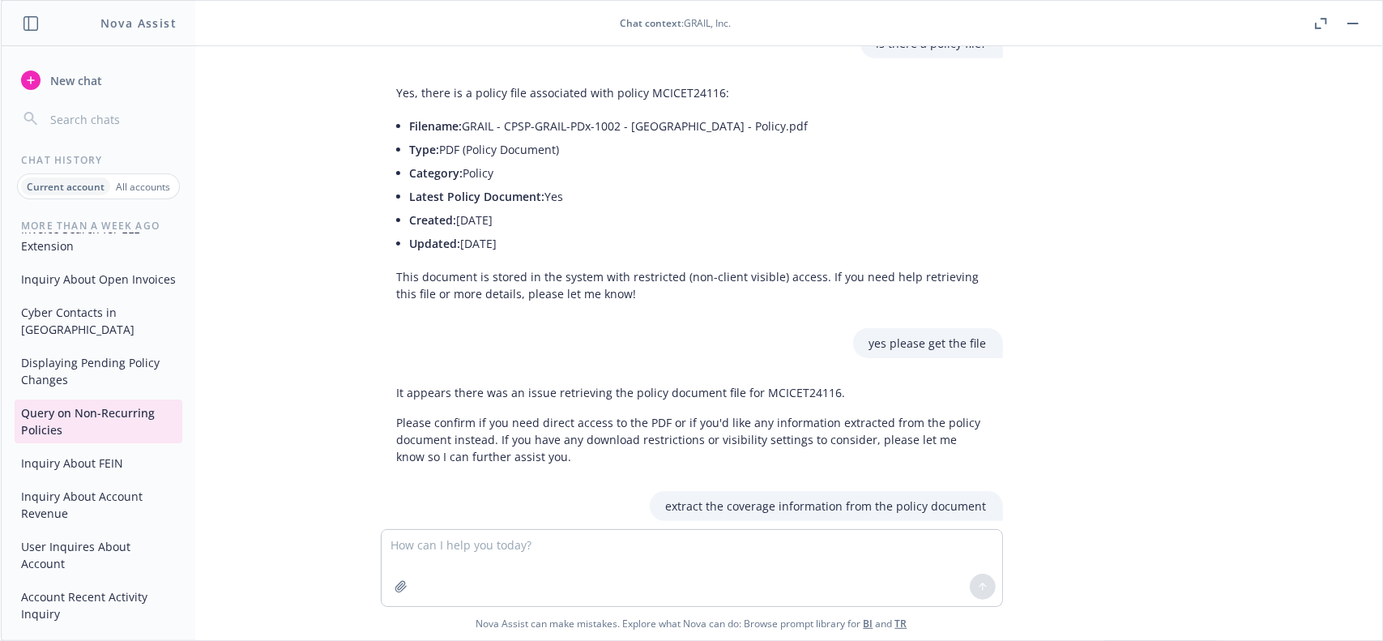
scroll to position [5078, 0]
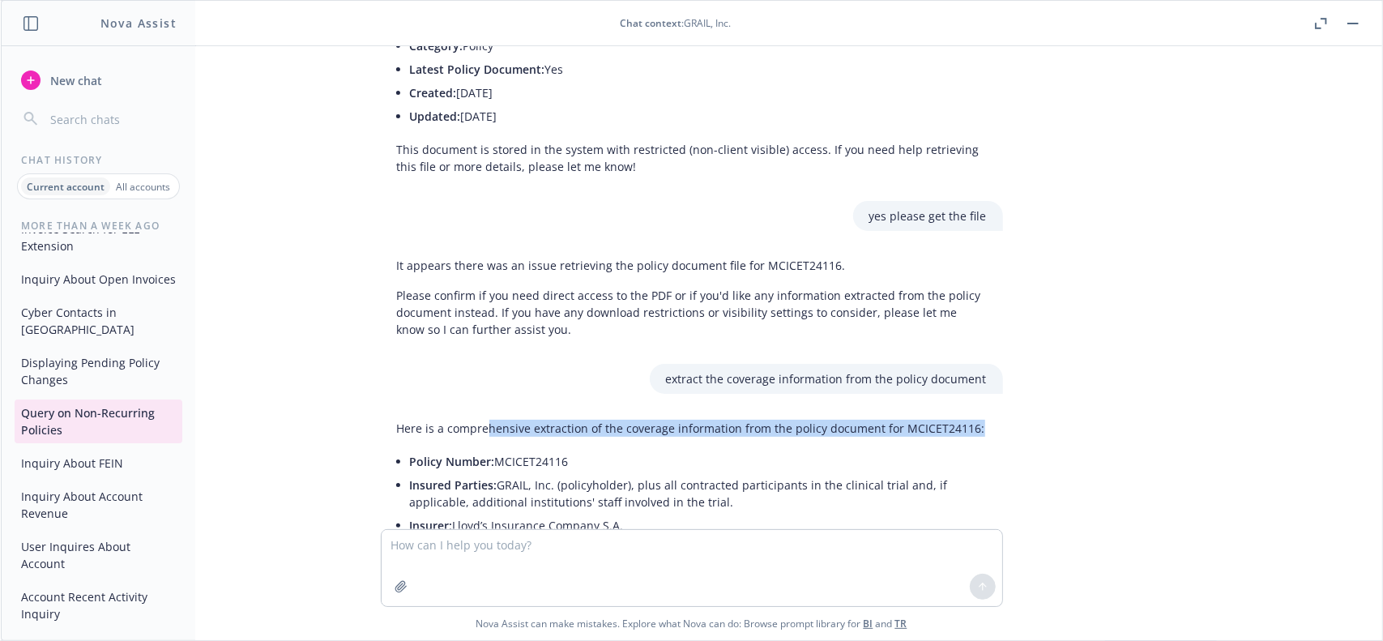
drag, startPoint x: 483, startPoint y: 383, endPoint x: 960, endPoint y: 384, distance: 477.4
click at [960, 420] on p "Here is a comprehensive extraction of the coverage information from the policy …" at bounding box center [692, 428] width 590 height 17
click at [802, 420] on p "Here is a comprehensive extraction of the coverage information from the policy …" at bounding box center [692, 428] width 590 height 17
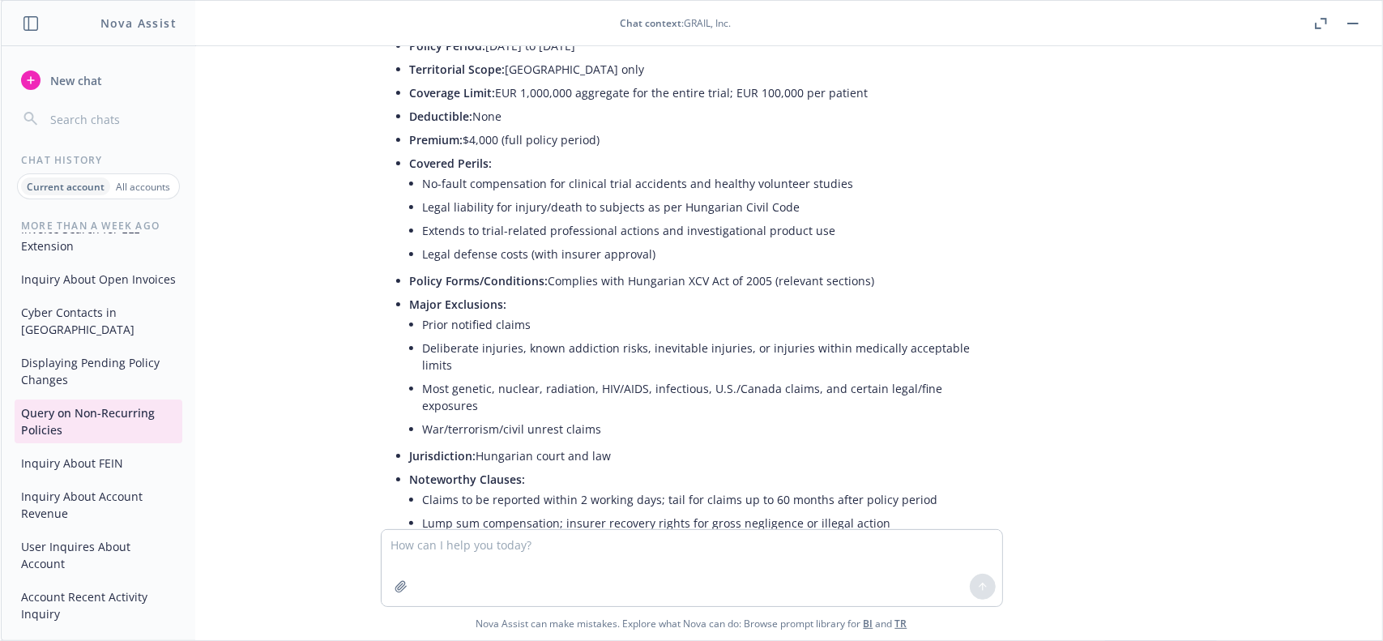
scroll to position [5565, 0]
